Goal: Find specific fact: Find specific fact

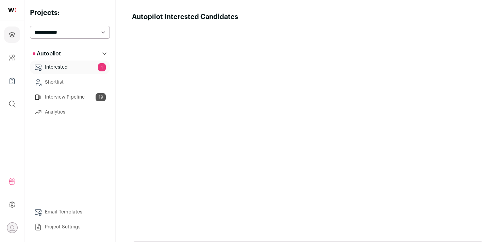
click at [66, 65] on link "Interested 1" at bounding box center [70, 68] width 80 height 14
click at [72, 96] on link "Interview Pipeline 19" at bounding box center [70, 97] width 80 height 14
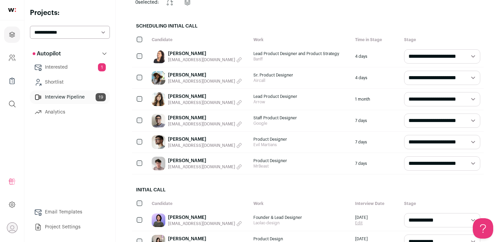
scroll to position [71, 0]
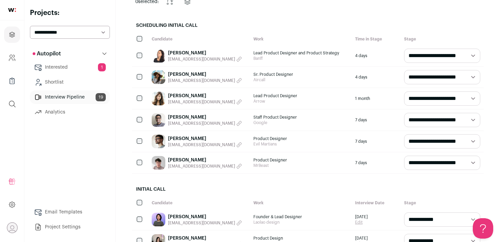
click at [193, 53] on link "[PERSON_NAME]" at bounding box center [205, 53] width 74 height 7
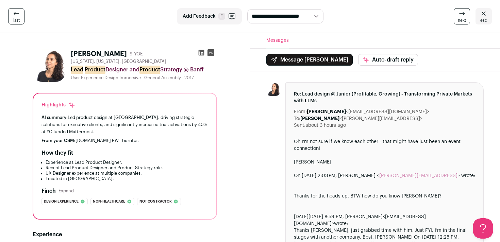
click at [139, 140] on div "From your CSM: [DOMAIN_NAME] PW - burritos" at bounding box center [124, 140] width 167 height 5
copy div "burritos"
